Goal: Task Accomplishment & Management: Manage account settings

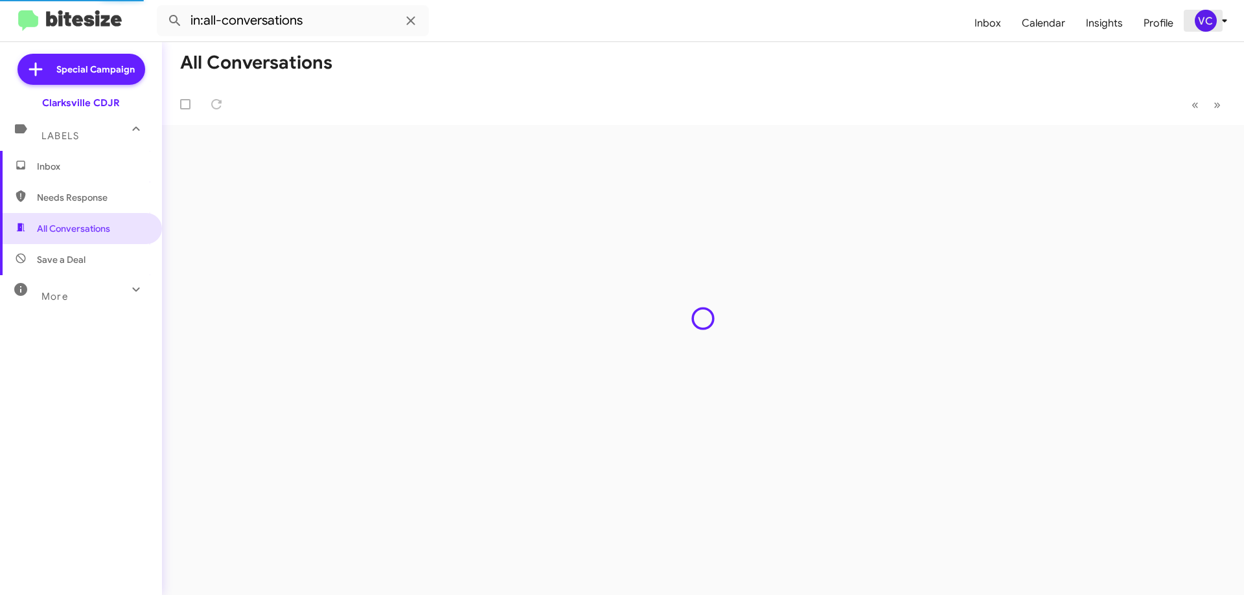
click at [1209, 25] on div "VC" at bounding box center [1206, 21] width 22 height 22
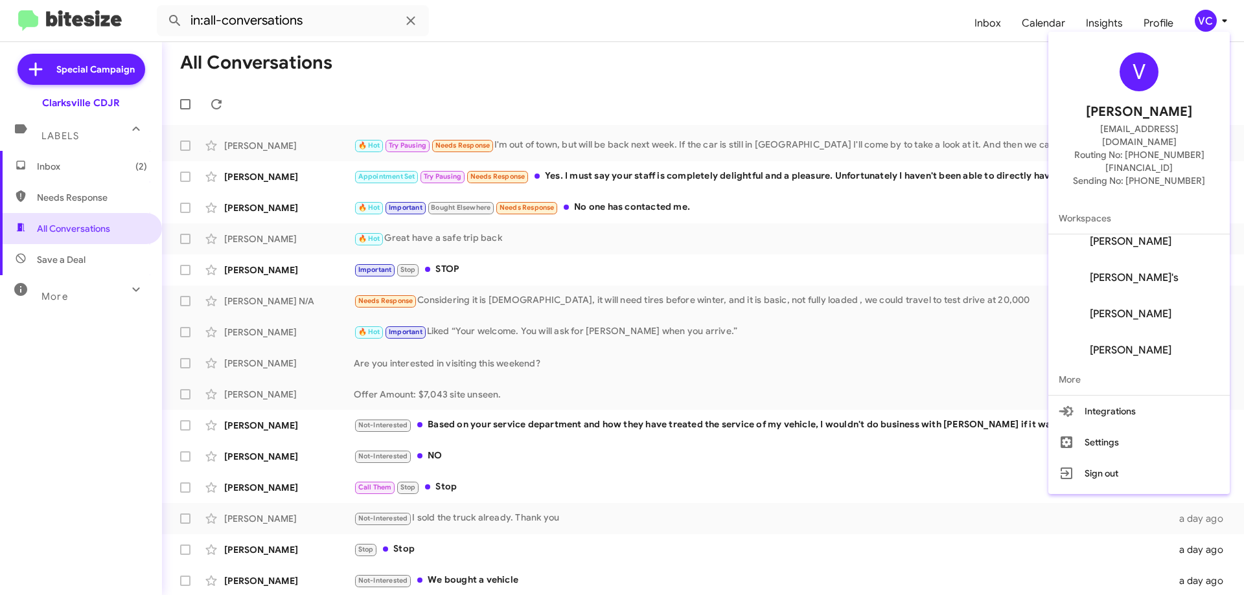
scroll to position [88, 0]
click at [1168, 427] on button "Settings" at bounding box center [1138, 442] width 181 height 31
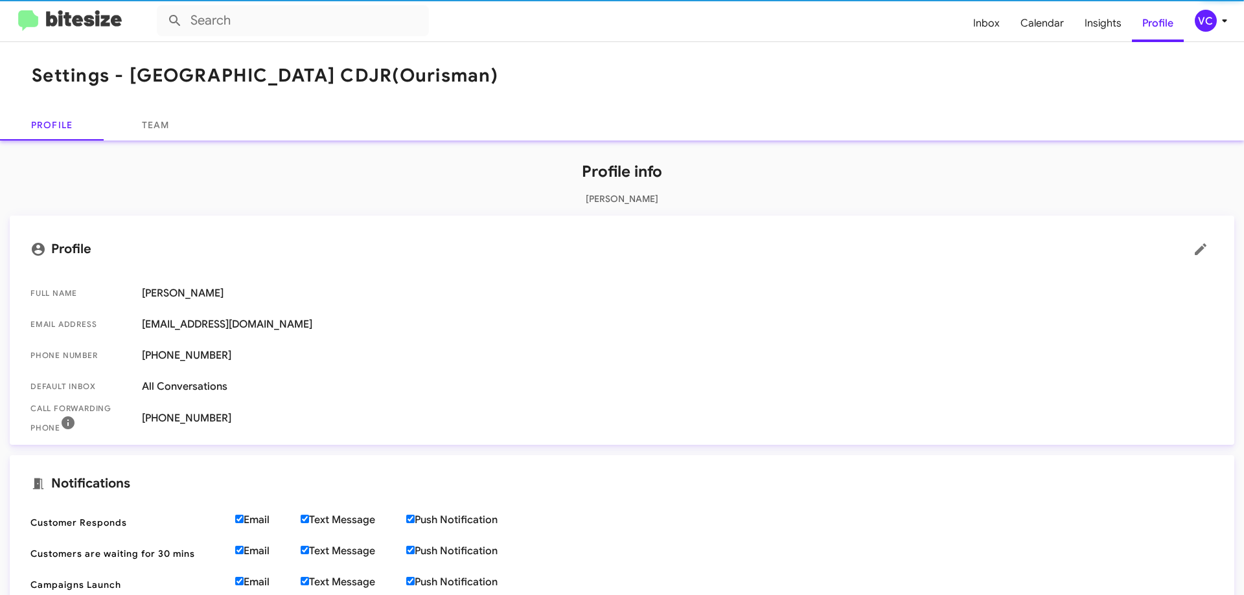
click at [702, 67] on mat-toolbar "Settings - [GEOGRAPHIC_DATA] CDJR (Ourisman)" at bounding box center [622, 75] width 1244 height 67
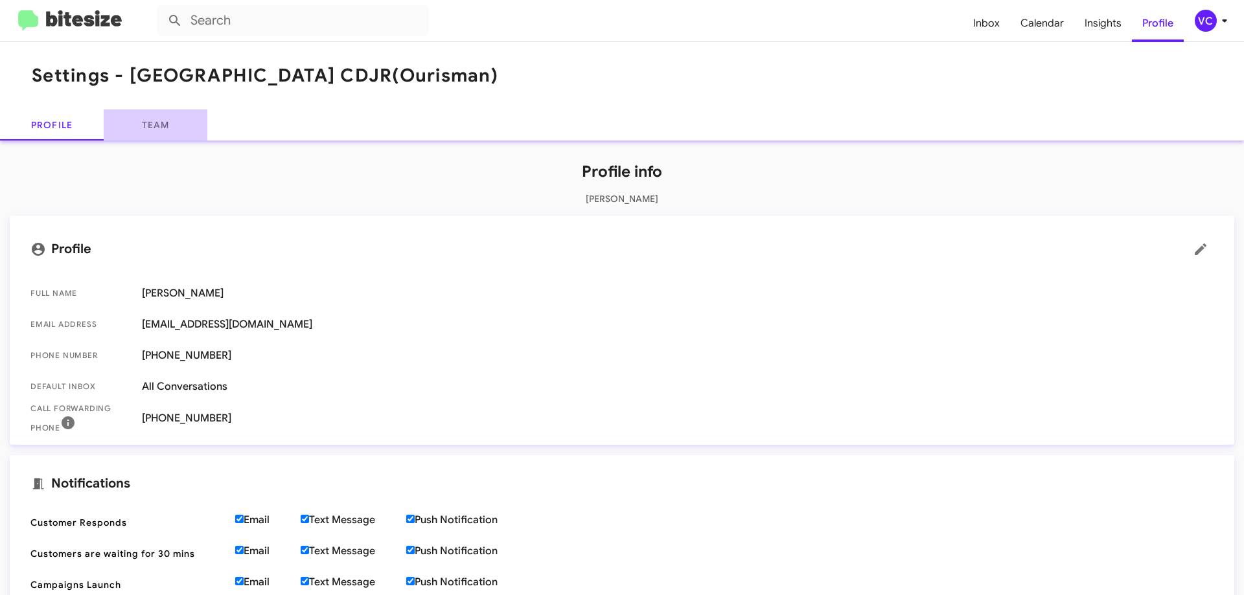
click at [155, 121] on link "Team" at bounding box center [156, 124] width 104 height 31
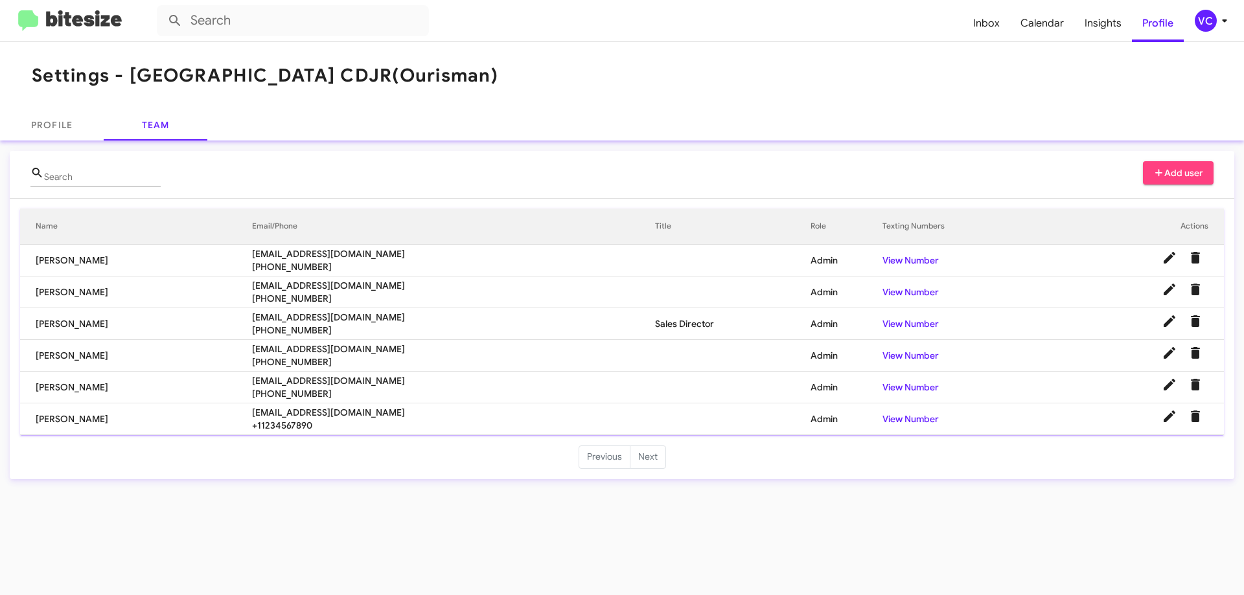
click at [451, 536] on div "Settings - [GEOGRAPHIC_DATA] CDJR (Ourisman) Profile Team Search Add user Name …" at bounding box center [622, 318] width 1244 height 553
click at [664, 52] on mat-toolbar "Settings - [GEOGRAPHIC_DATA] CDJR (Ourisman)" at bounding box center [622, 75] width 1244 height 67
click at [66, 129] on link "Profile" at bounding box center [52, 124] width 104 height 31
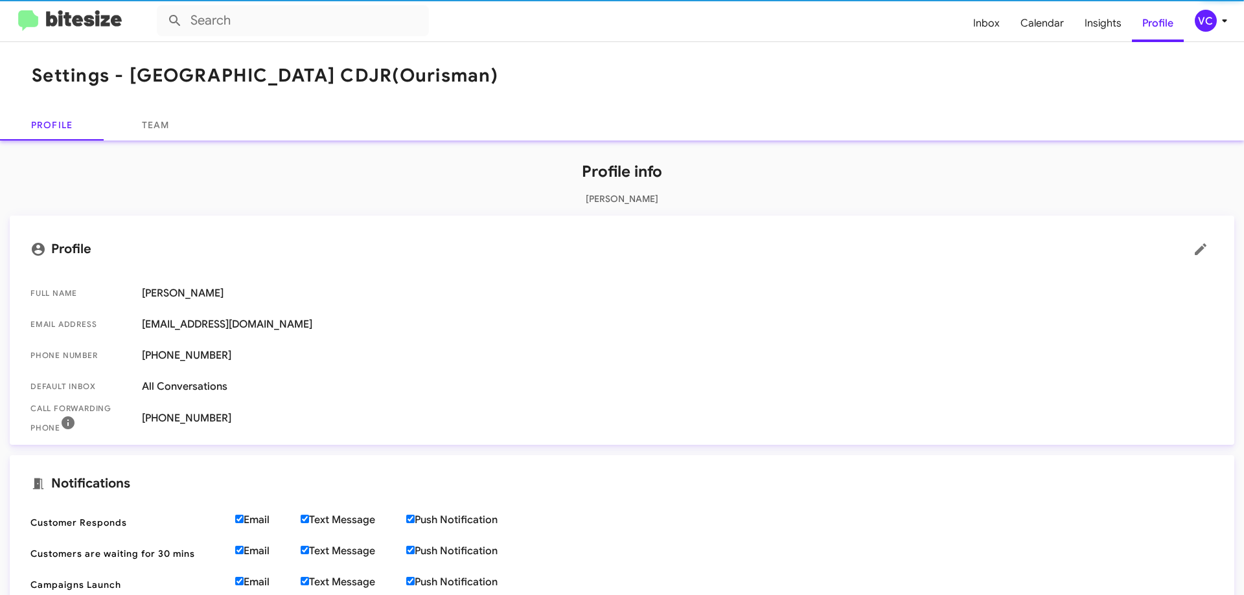
click at [823, 52] on mat-toolbar "Settings - [GEOGRAPHIC_DATA] CDJR (Ourisman)" at bounding box center [622, 75] width 1244 height 67
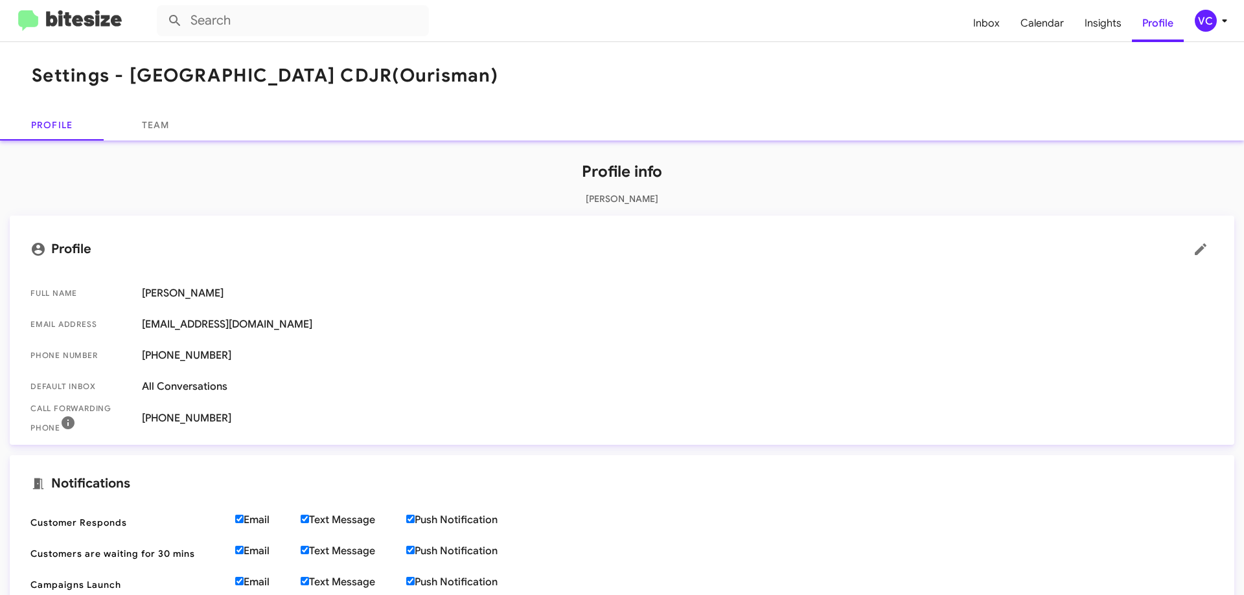
drag, startPoint x: 751, startPoint y: 122, endPoint x: 757, endPoint y: 117, distance: 7.8
click at [751, 122] on div "Profile Team" at bounding box center [622, 124] width 1244 height 31
click at [750, 113] on div "Profile Team" at bounding box center [622, 124] width 1244 height 31
click at [758, 50] on mat-toolbar "Settings - [GEOGRAPHIC_DATA] CDJR (Ourisman)" at bounding box center [622, 75] width 1244 height 67
click at [798, 80] on mat-toolbar "Settings - [GEOGRAPHIC_DATA] CDJR (Ourisman)" at bounding box center [622, 75] width 1244 height 67
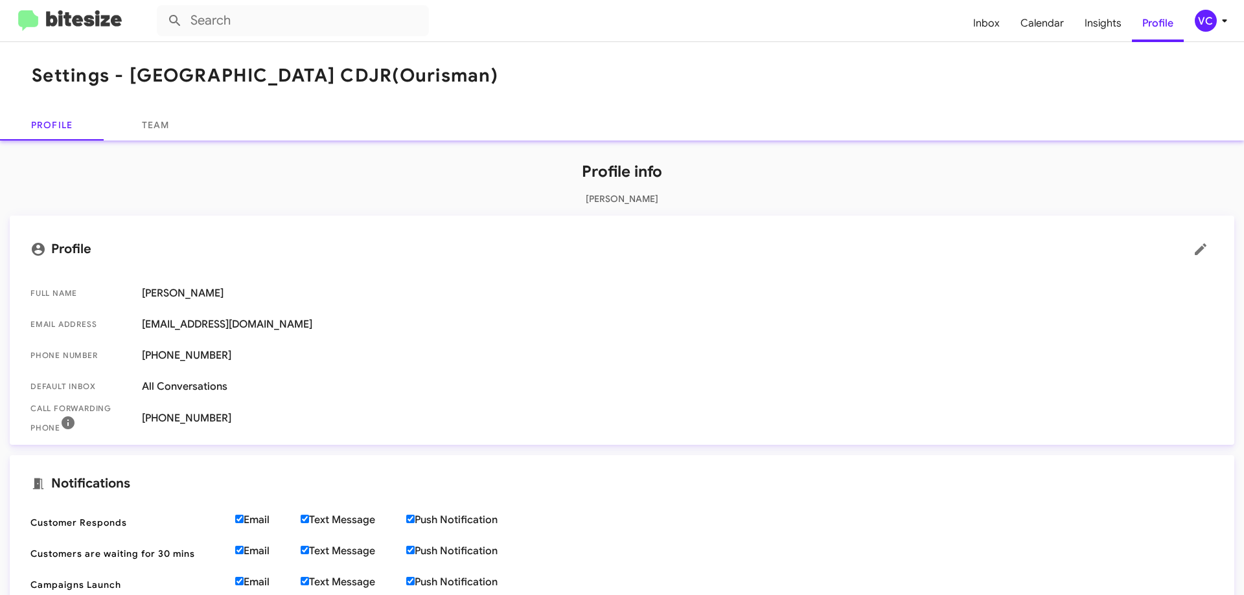
drag, startPoint x: 875, startPoint y: 78, endPoint x: 911, endPoint y: 63, distance: 40.1
click at [873, 78] on mat-toolbar "Settings - [GEOGRAPHIC_DATA] CDJR (Ourisman)" at bounding box center [622, 75] width 1244 height 67
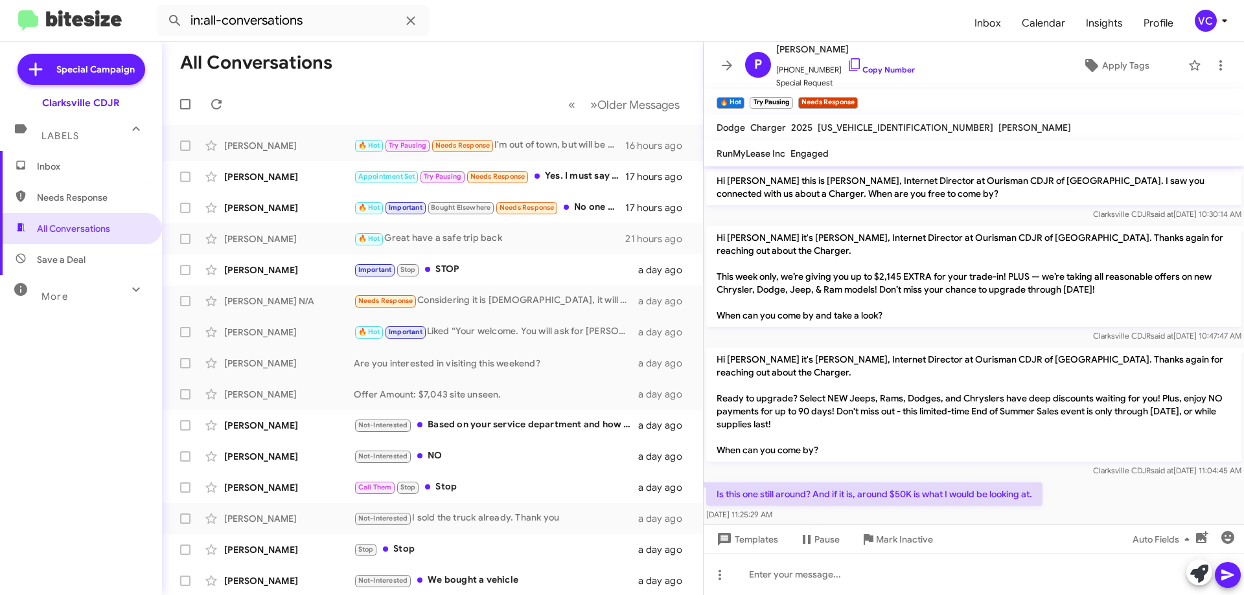
scroll to position [275, 0]
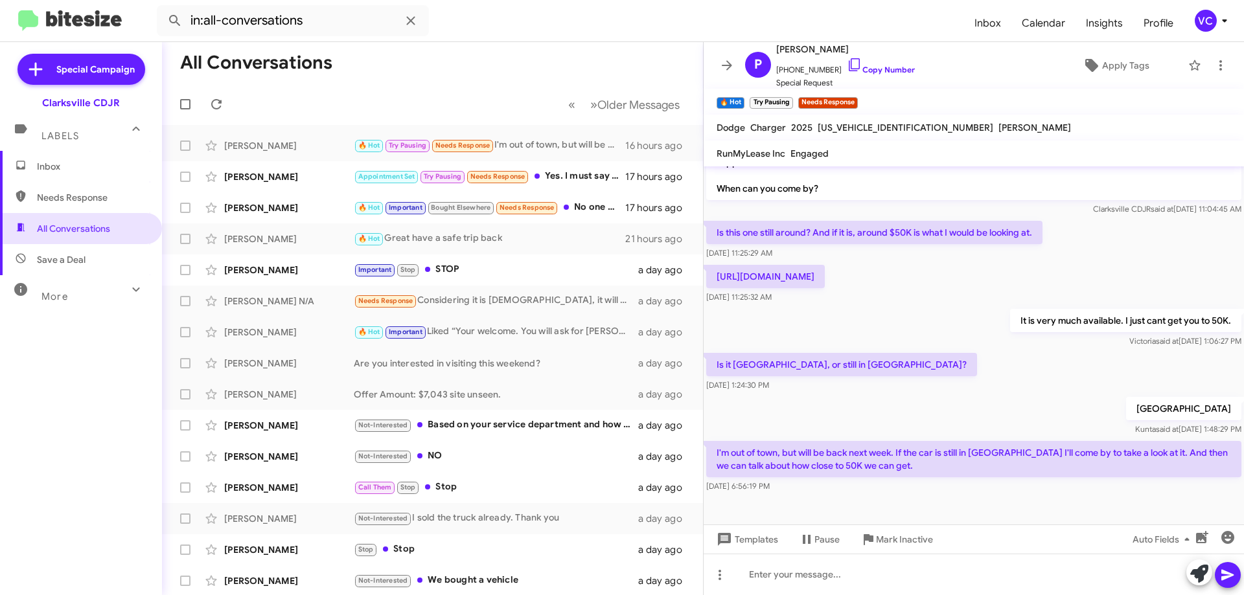
click at [932, 350] on div "Is it Clarksville, or still in Laurel? Aug 15, 2025, 1:24:30 PM" at bounding box center [974, 372] width 540 height 44
click at [570, 78] on mat-toolbar-row "All Conversations" at bounding box center [432, 62] width 541 height 41
click at [965, 382] on div "Is it Clarksville, or still in Laurel? Aug 15, 2025, 1:24:30 PM" at bounding box center [974, 372] width 540 height 44
